Goal: Transaction & Acquisition: Book appointment/travel/reservation

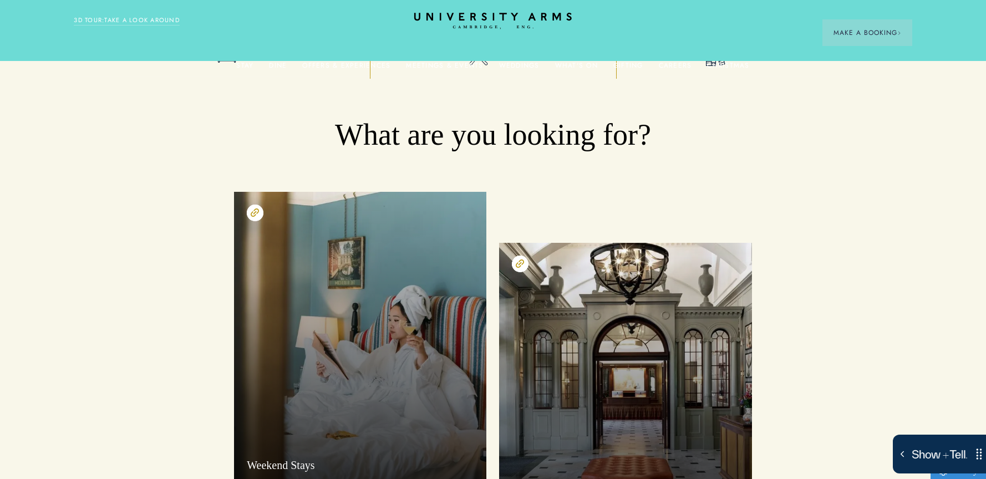
scroll to position [8, 0]
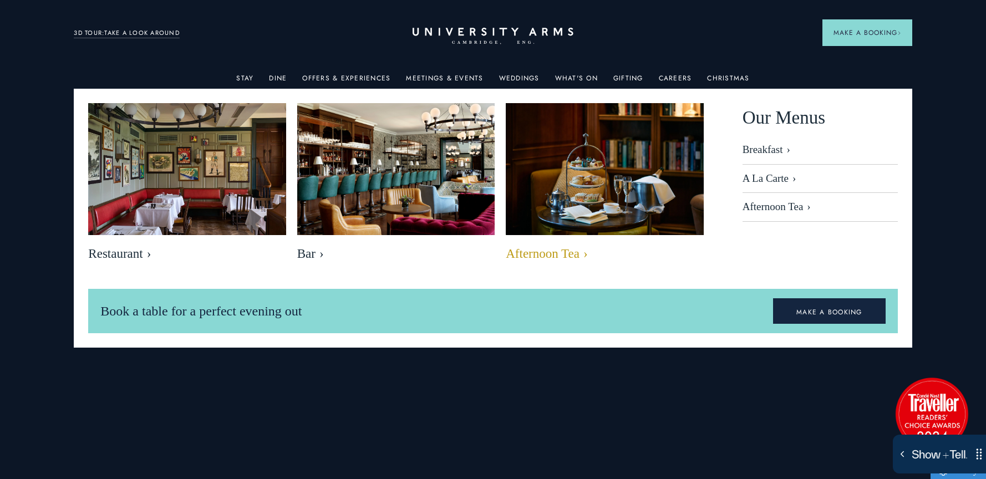
click at [547, 252] on span "Afternoon Tea" at bounding box center [604, 254] width 197 height 16
